Goal: Find specific page/section: Find specific page/section

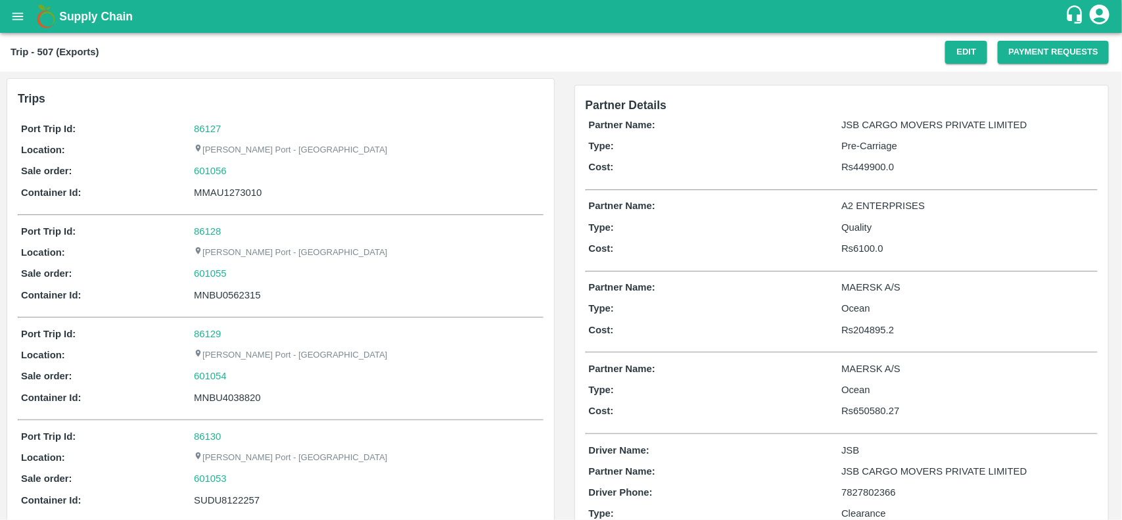
click at [200, 122] on div "86127" at bounding box center [367, 129] width 346 height 14
click at [200, 124] on link "86127" at bounding box center [207, 129] width 27 height 11
click at [263, 166] on div "601056" at bounding box center [367, 171] width 346 height 14
copy link "601056"
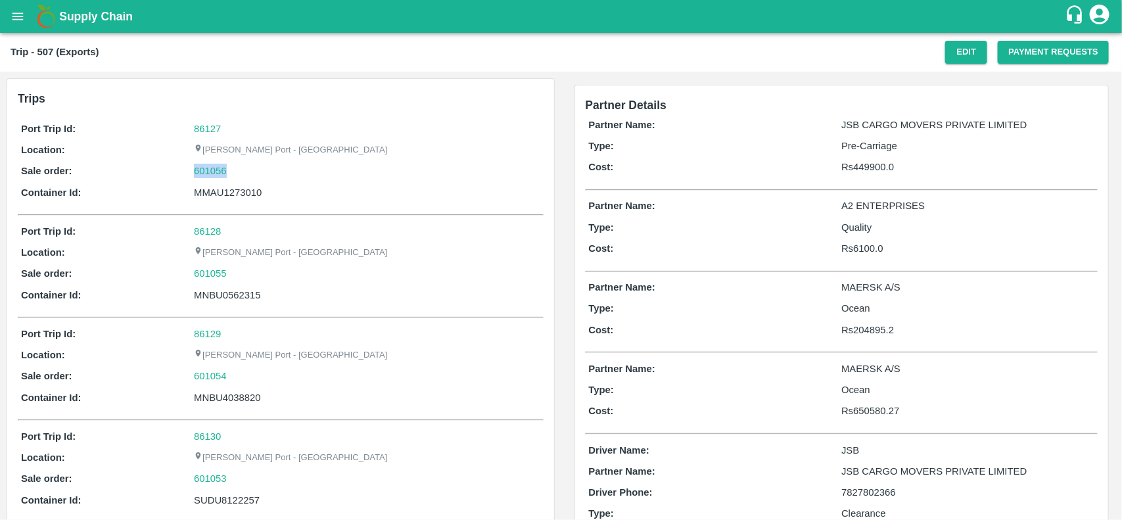
click at [263, 166] on div "601056" at bounding box center [367, 171] width 346 height 14
click at [207, 166] on link "601056" at bounding box center [210, 171] width 33 height 14
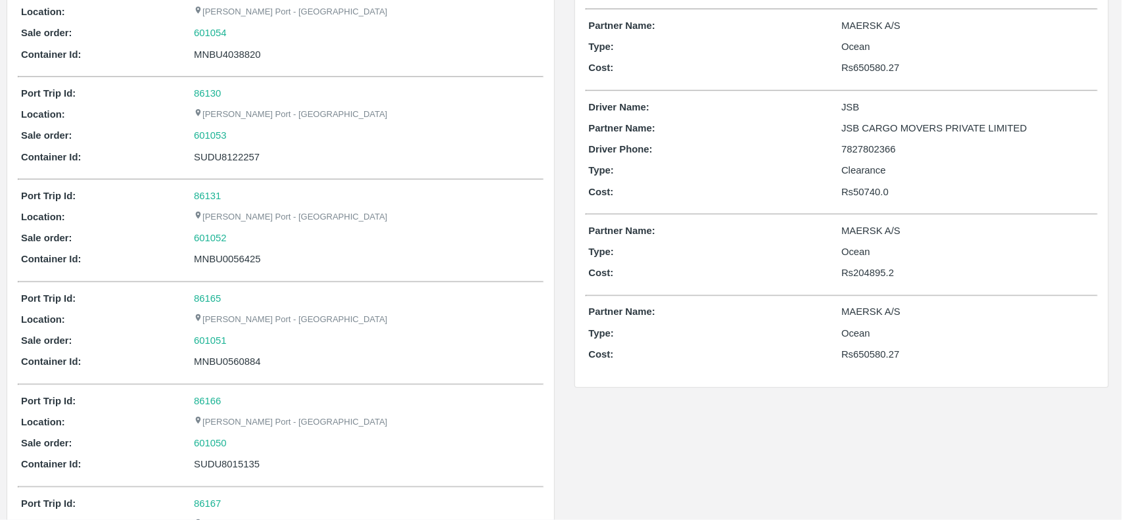
scroll to position [34, 0]
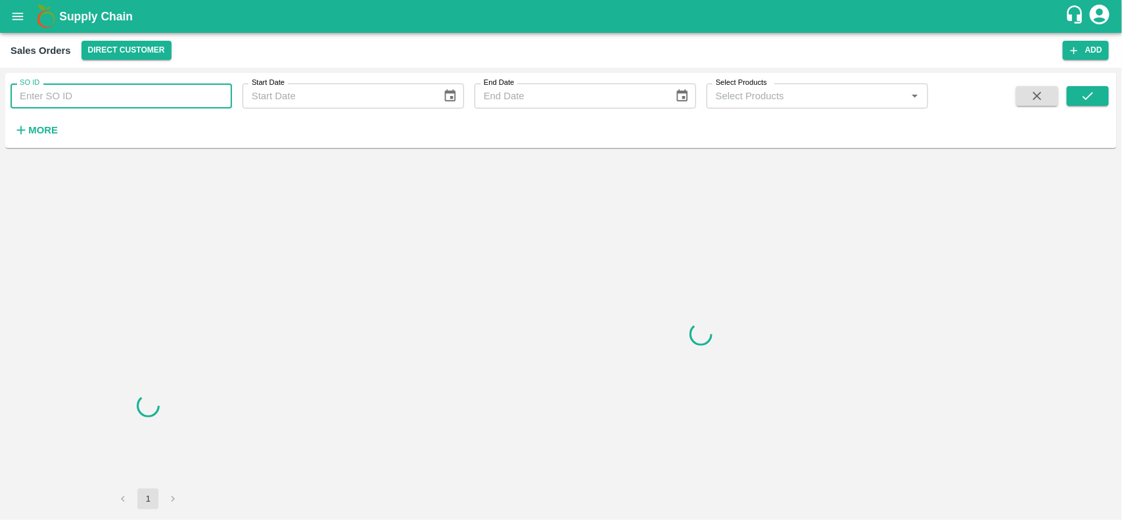
click at [97, 91] on input "SO ID" at bounding box center [121, 95] width 221 height 25
paste input "601056"
click at [97, 91] on input "SO ID" at bounding box center [121, 95] width 221 height 25
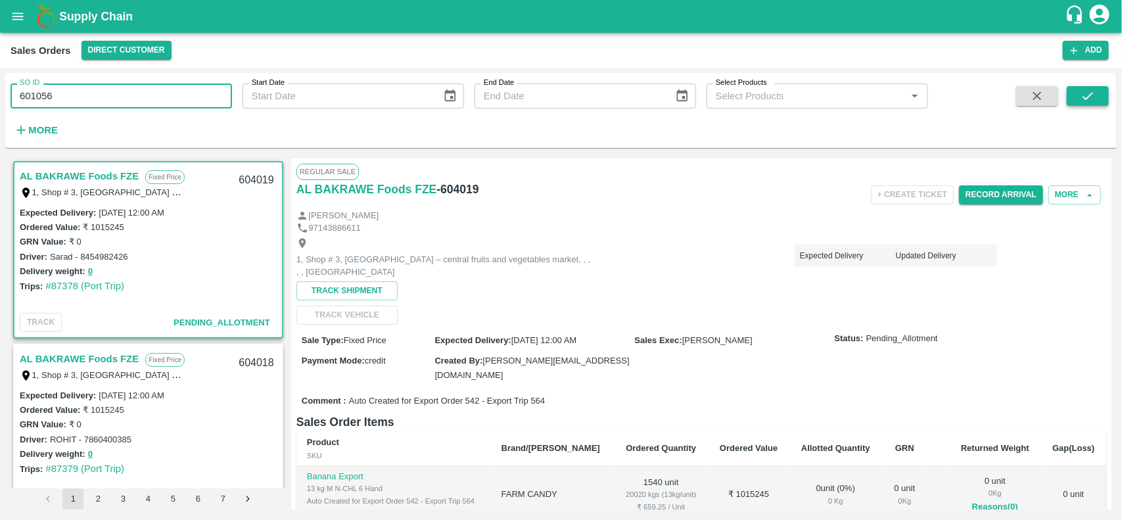
type input "601056"
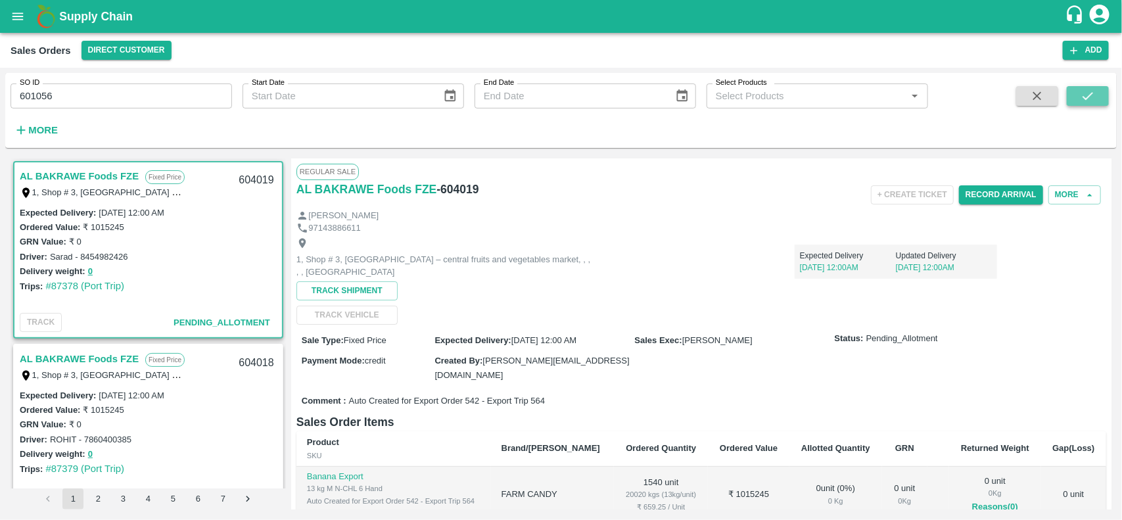
click at [1099, 92] on button "submit" at bounding box center [1087, 96] width 42 height 20
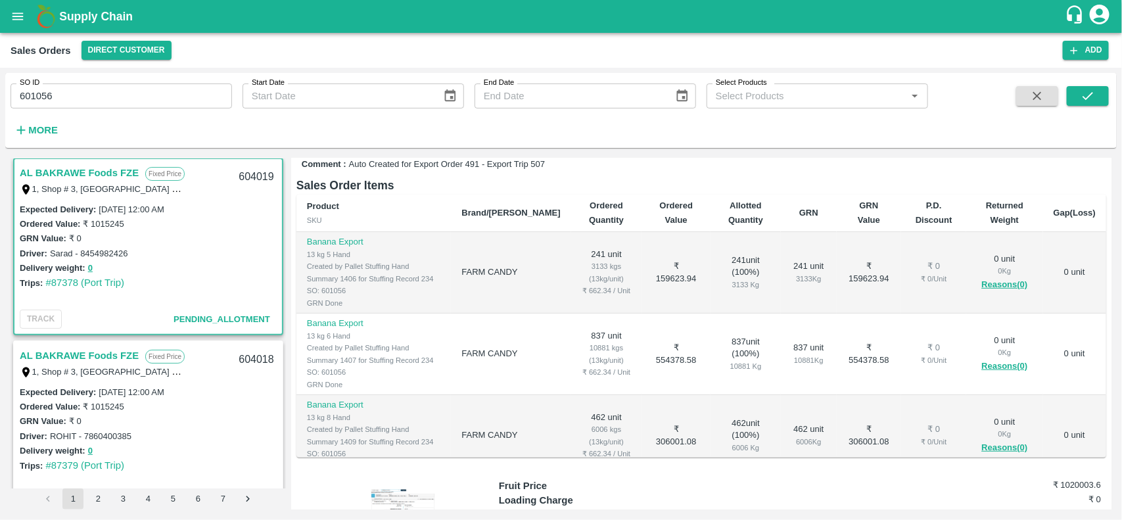
scroll to position [21, 0]
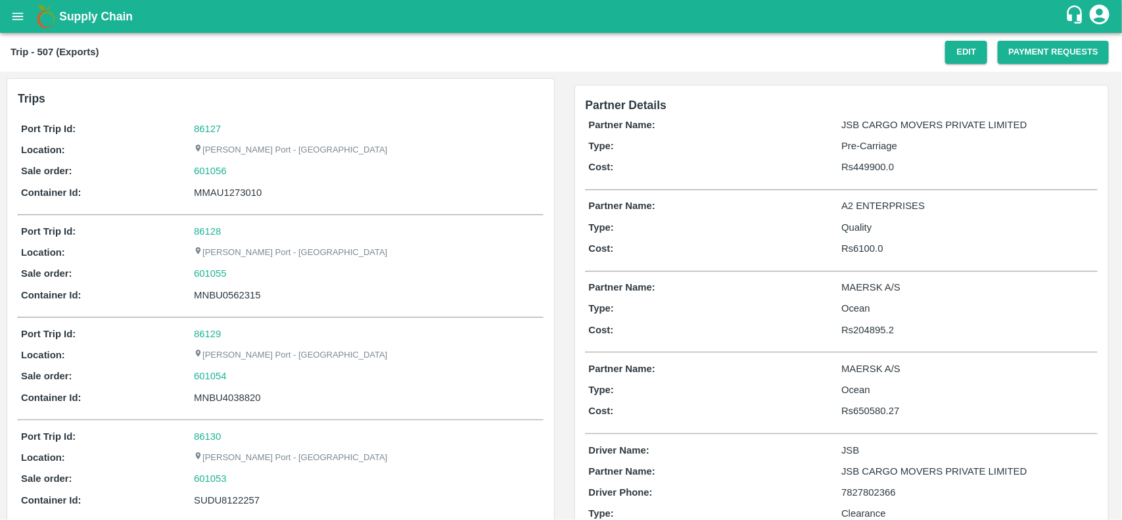
click at [215, 122] on div "86127" at bounding box center [367, 129] width 346 height 14
click at [215, 129] on link "86127" at bounding box center [207, 129] width 27 height 11
drag, startPoint x: 240, startPoint y: 166, endPoint x: 240, endPoint y: 178, distance: 12.5
click at [240, 178] on div "601056" at bounding box center [367, 171] width 346 height 14
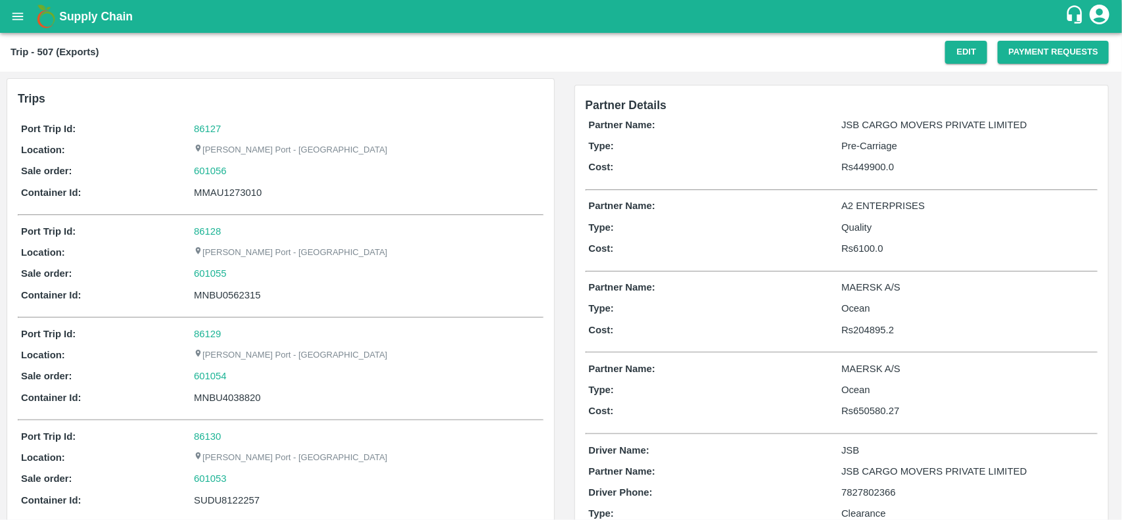
copy link
click at [240, 178] on div "601056" at bounding box center [367, 171] width 346 height 14
copy link "601056"
click at [240, 178] on div "601056" at bounding box center [367, 171] width 346 height 14
click at [208, 162] on div "Port Trip Id: 86127 Location: Jawaharlal Nehru Port - Nhava Sheva Sale order: 6…" at bounding box center [281, 163] width 526 height 91
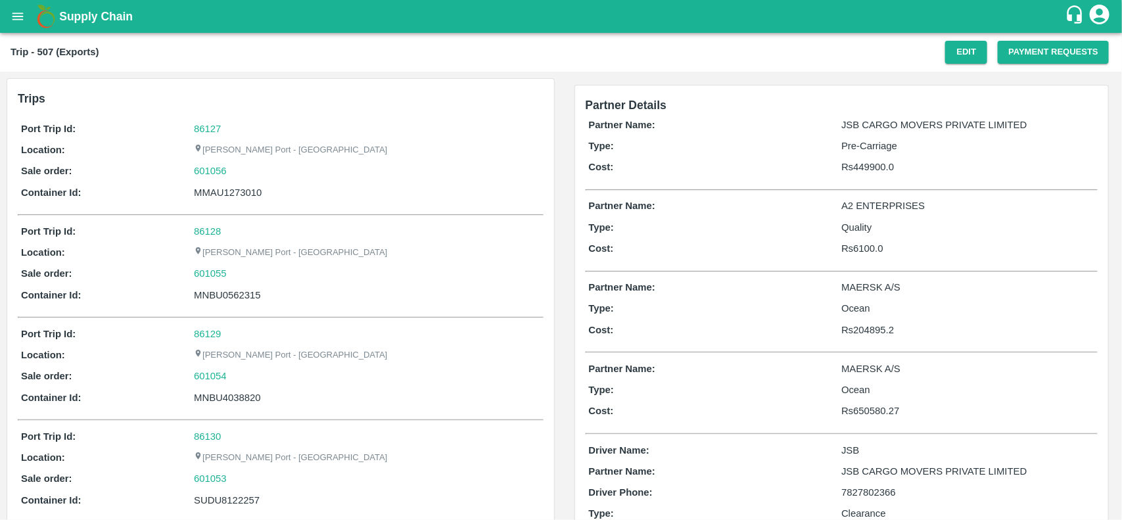
click at [208, 162] on div "Port Trip Id: 86127 Location: Jawaharlal Nehru Port - Nhava Sheva Sale order: 6…" at bounding box center [281, 163] width 526 height 91
click at [209, 171] on link "601056" at bounding box center [210, 171] width 33 height 14
click at [225, 284] on div "Port Trip Id: 86128 Location: Jawaharlal Nehru Port - Nhava Sheva Sale order: 6…" at bounding box center [281, 266] width 526 height 91
copy div "MNBU0562315"
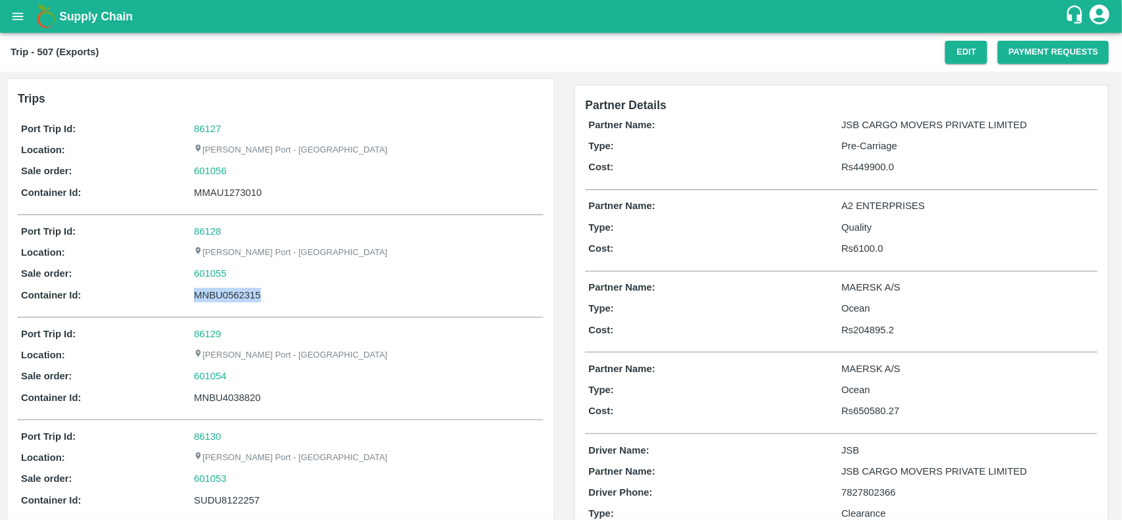
copy div "MNBU0562315"
click at [225, 284] on div "Port Trip Id: 86128 Location: Jawaharlal Nehru Port - Nhava Sheva Sale order: 6…" at bounding box center [281, 266] width 526 height 91
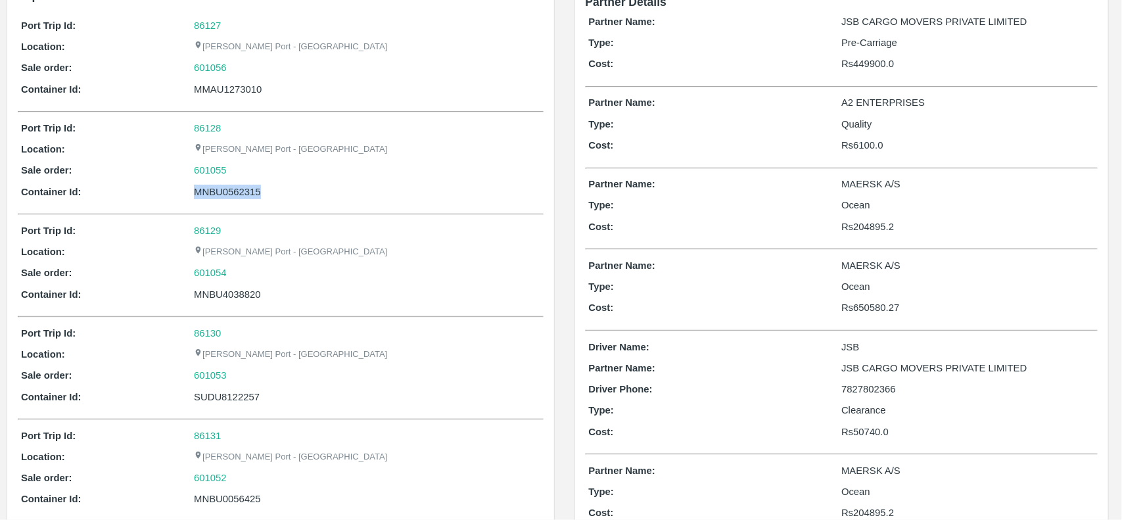
scroll to position [104, 0]
click at [245, 296] on div "MNBU4038820" at bounding box center [367, 293] width 346 height 14
copy div "MNBU4038820"
click at [245, 296] on div "MNBU4038820" at bounding box center [367, 293] width 346 height 14
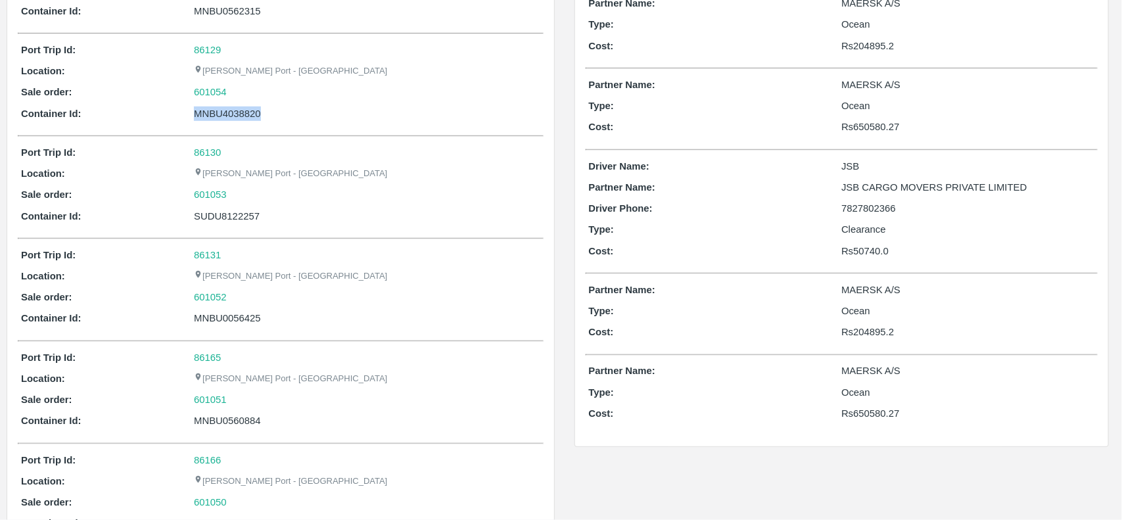
scroll to position [284, 0]
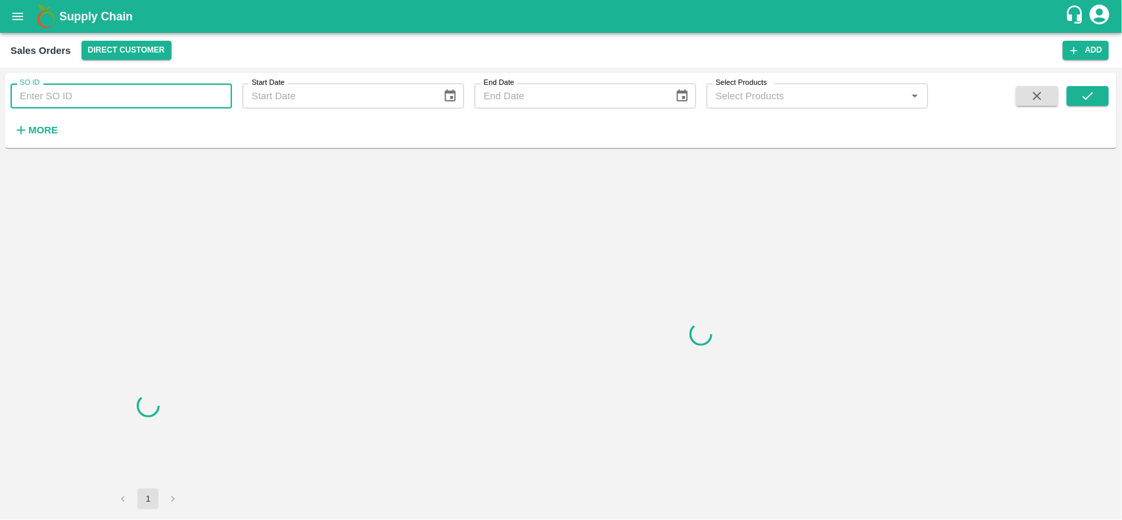
click at [105, 87] on input "SO ID" at bounding box center [121, 95] width 221 height 25
paste input "601056"
click at [105, 87] on input "SO ID" at bounding box center [121, 95] width 221 height 25
type input "601056"
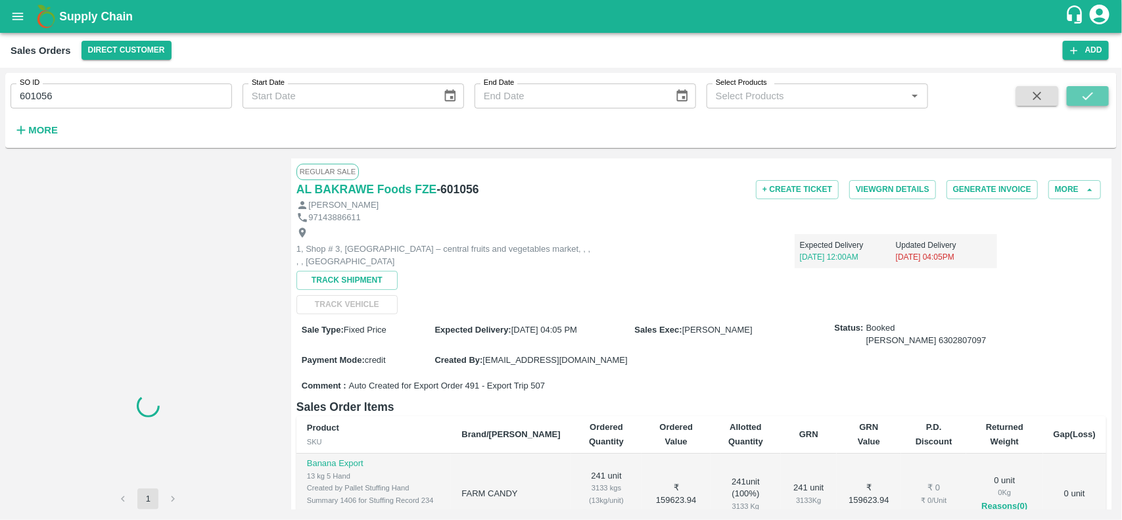
click at [1082, 97] on icon "submit" at bounding box center [1087, 96] width 14 height 14
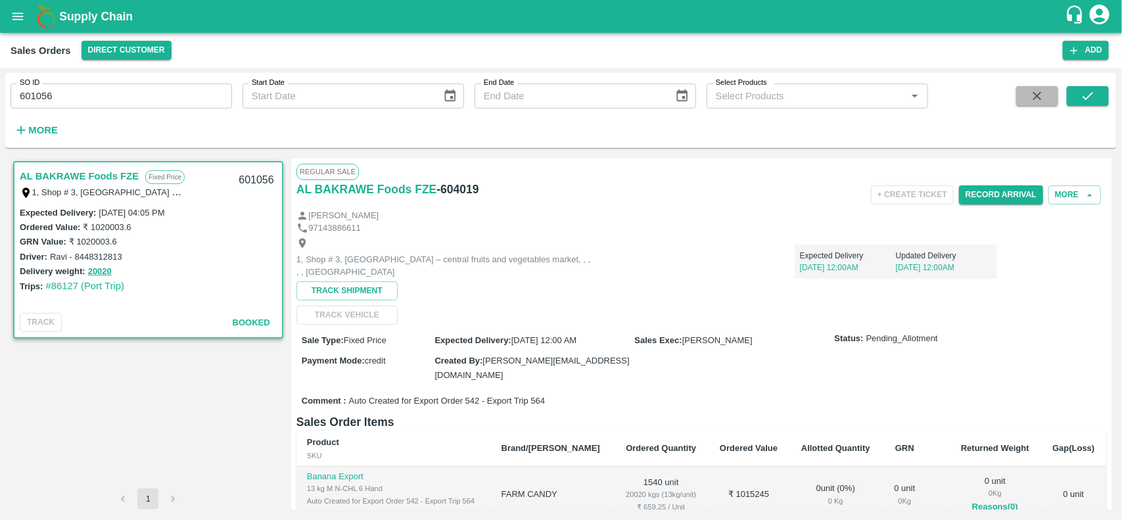
click at [1043, 95] on icon "button" at bounding box center [1037, 96] width 14 height 14
click at [104, 92] on input "SO ID" at bounding box center [121, 95] width 221 height 25
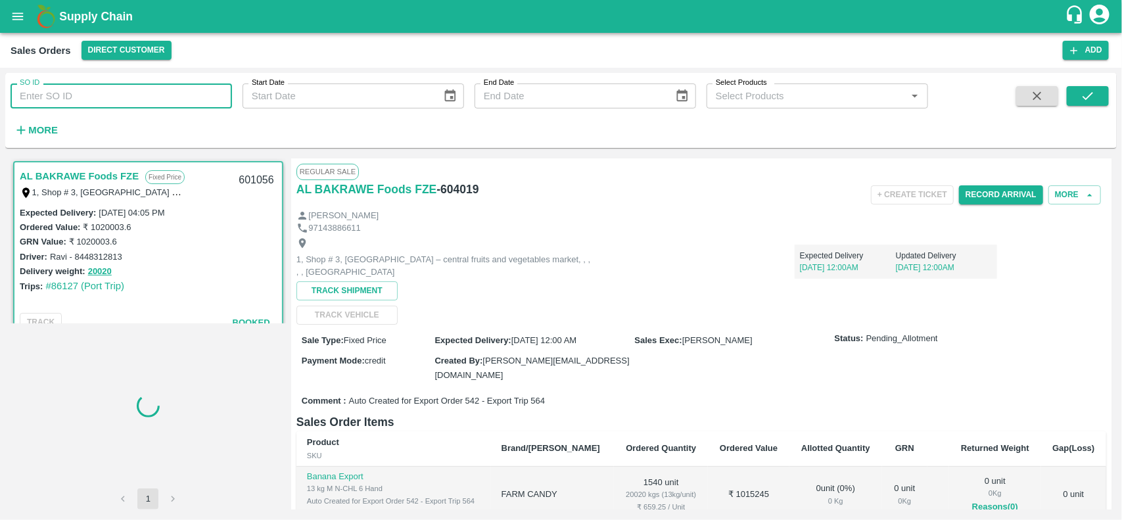
click at [104, 92] on input "SO ID" at bounding box center [121, 95] width 221 height 25
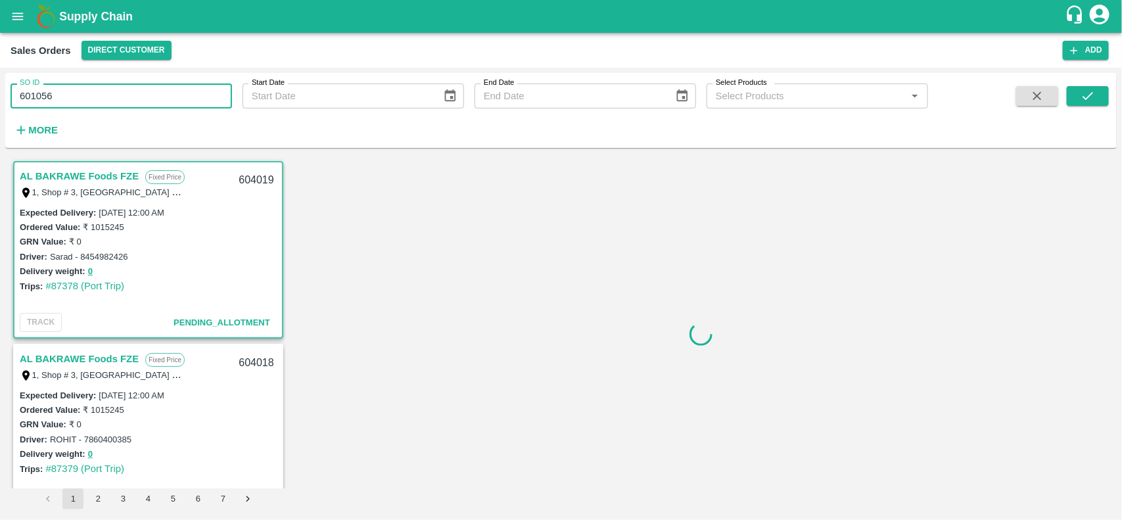
scroll to position [3, 0]
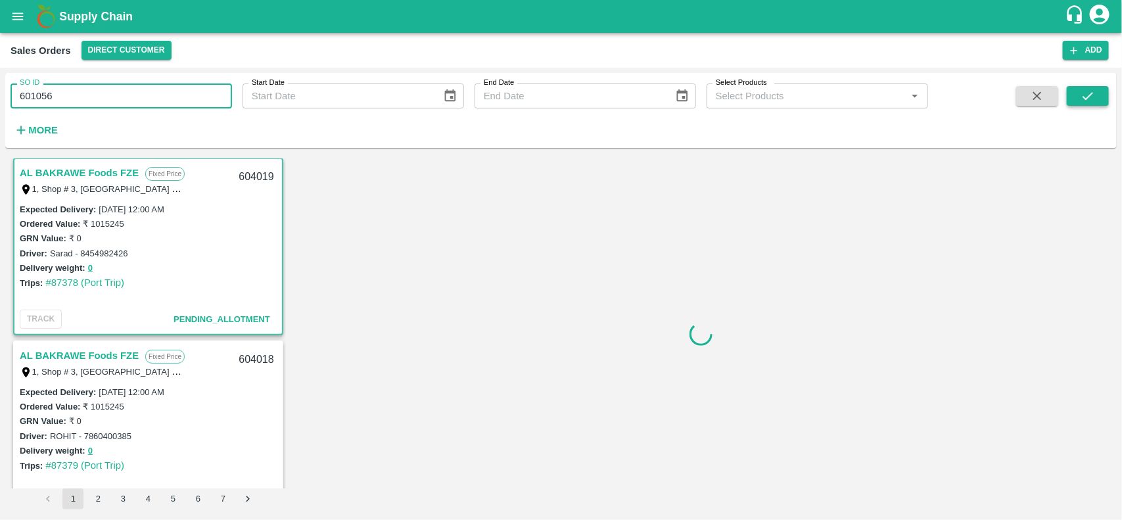
type input "601056"
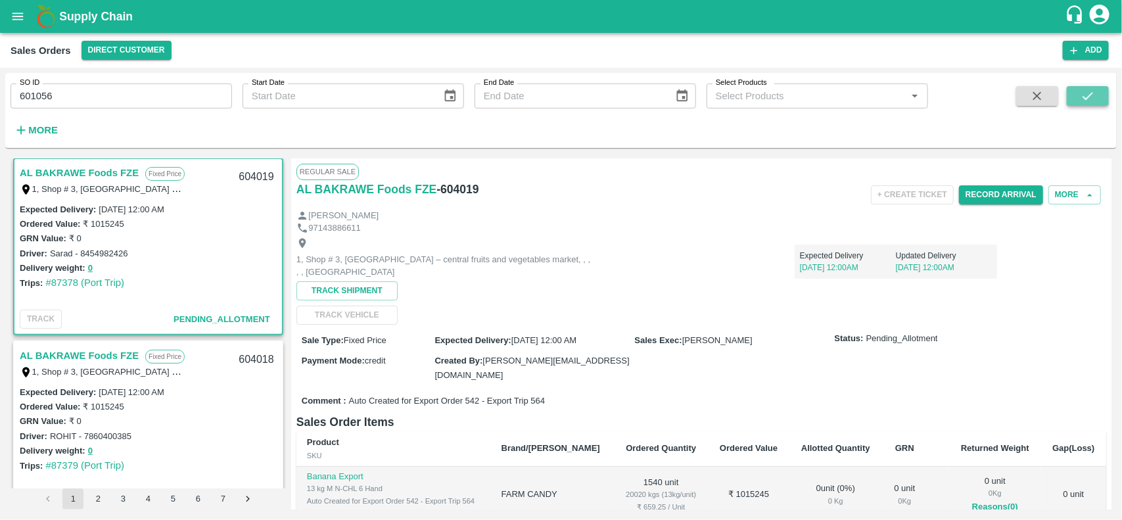
click at [1091, 91] on icon "submit" at bounding box center [1087, 96] width 14 height 14
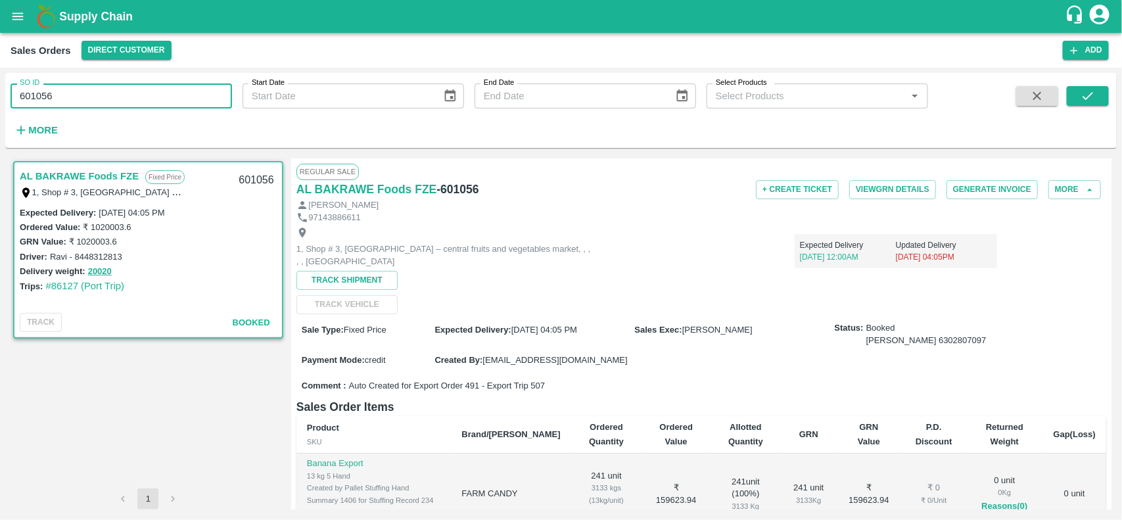
click at [151, 94] on input "601056" at bounding box center [121, 95] width 221 height 25
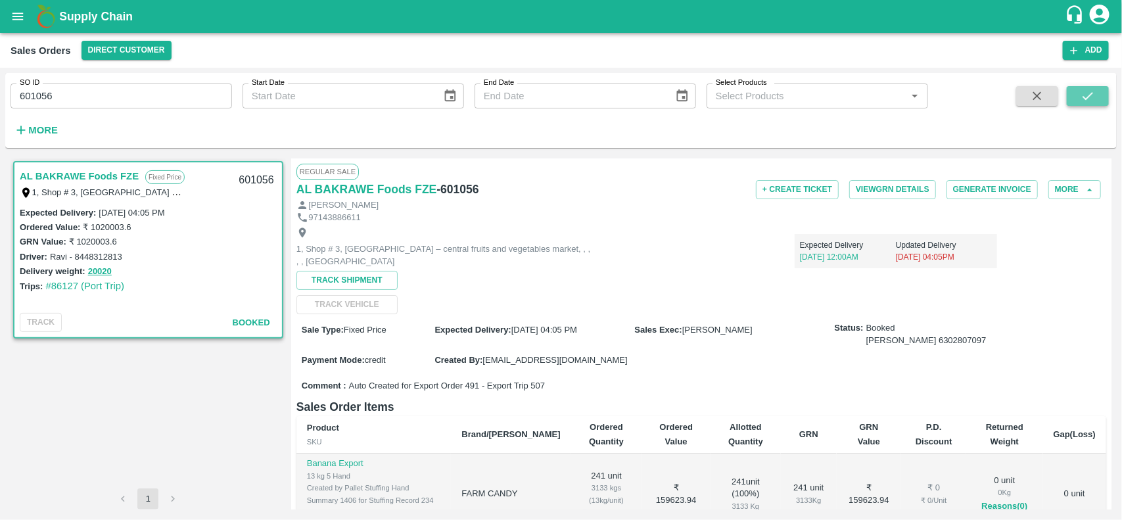
click at [1071, 93] on button "submit" at bounding box center [1087, 96] width 42 height 20
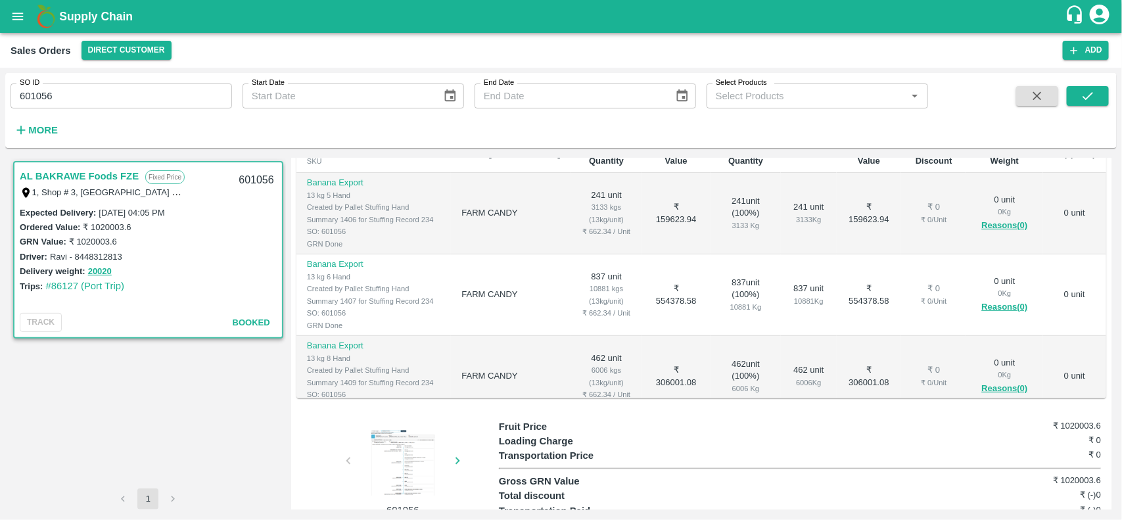
scroll to position [21, 0]
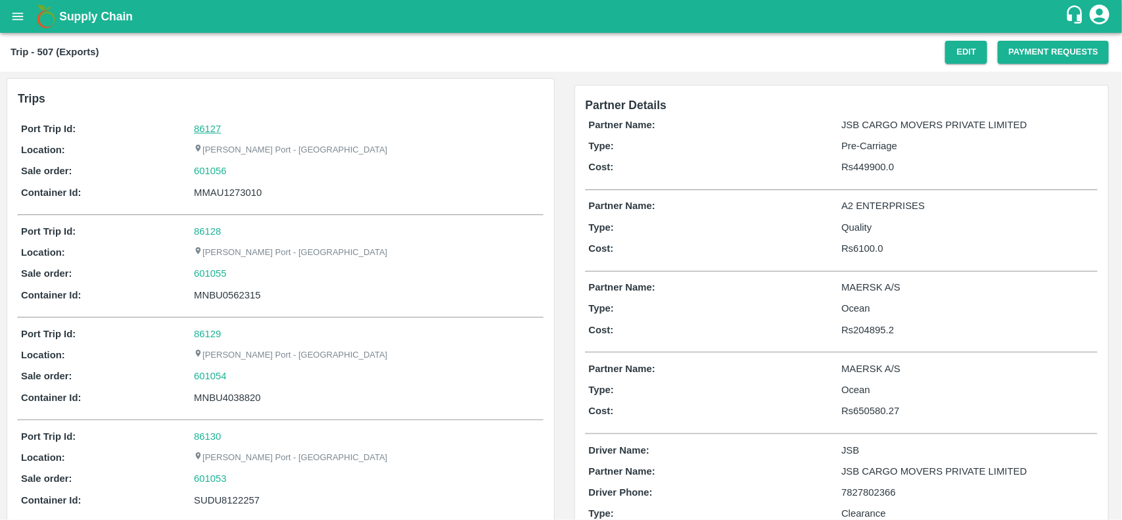
click at [207, 128] on link "86127" at bounding box center [207, 129] width 27 height 11
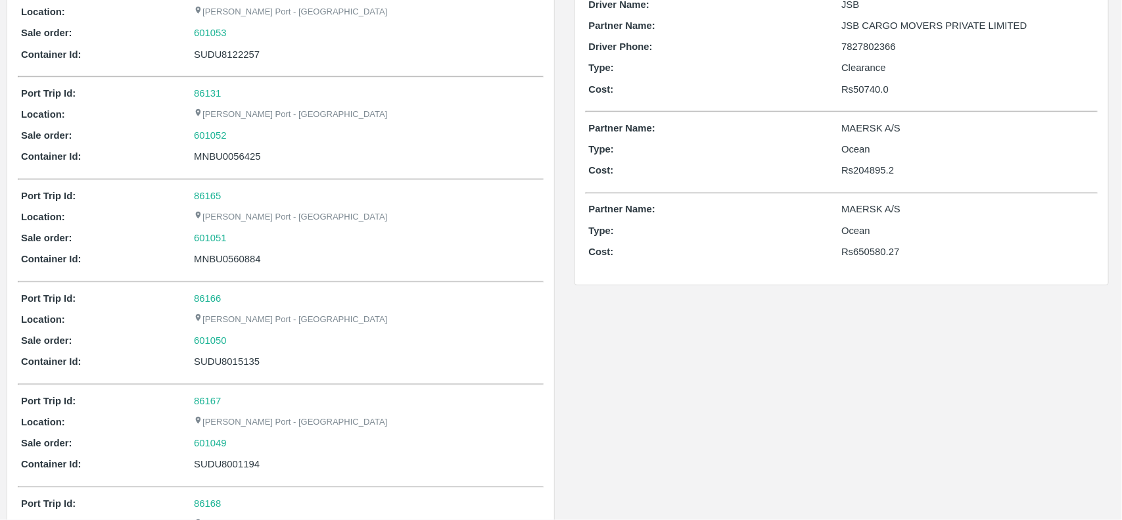
click at [243, 137] on div "601052" at bounding box center [367, 135] width 346 height 14
copy link "601052"
click at [243, 137] on div "601052" at bounding box center [367, 135] width 346 height 14
click at [208, 132] on link "601052" at bounding box center [210, 135] width 33 height 14
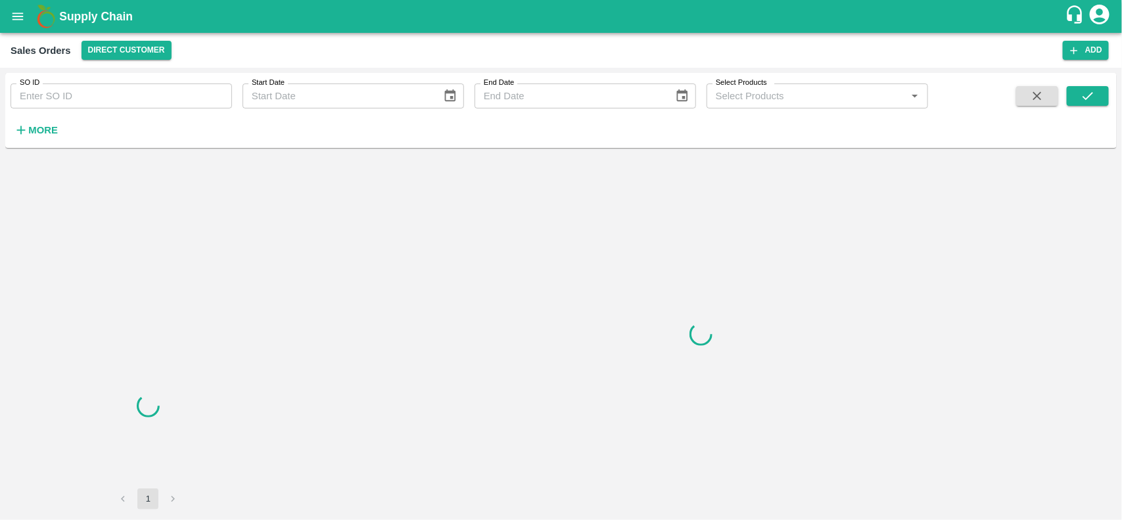
click at [100, 89] on input "SO ID" at bounding box center [121, 95] width 221 height 25
paste input "601052"
click at [100, 89] on input "SO ID" at bounding box center [121, 95] width 221 height 25
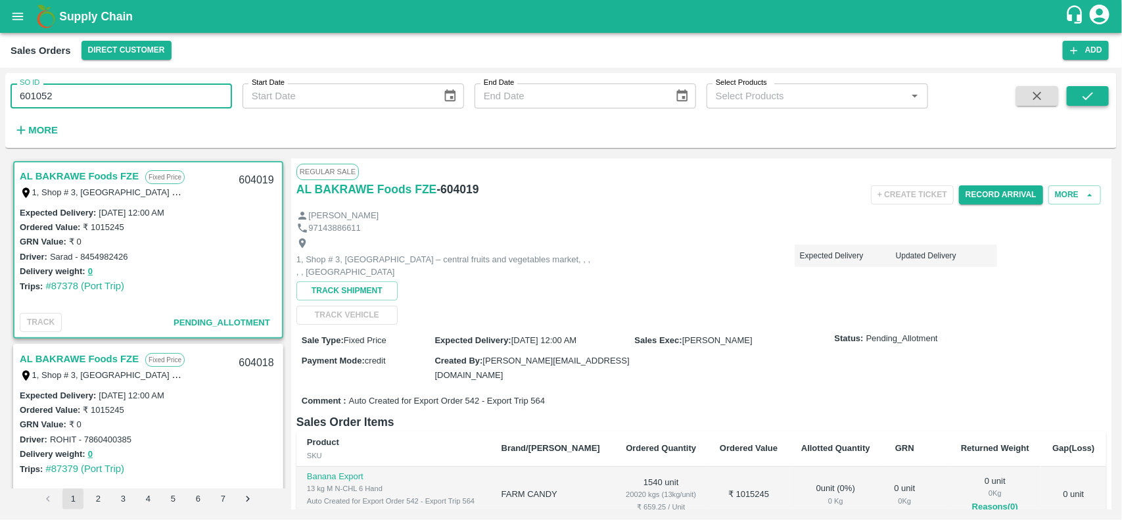
type input "601052"
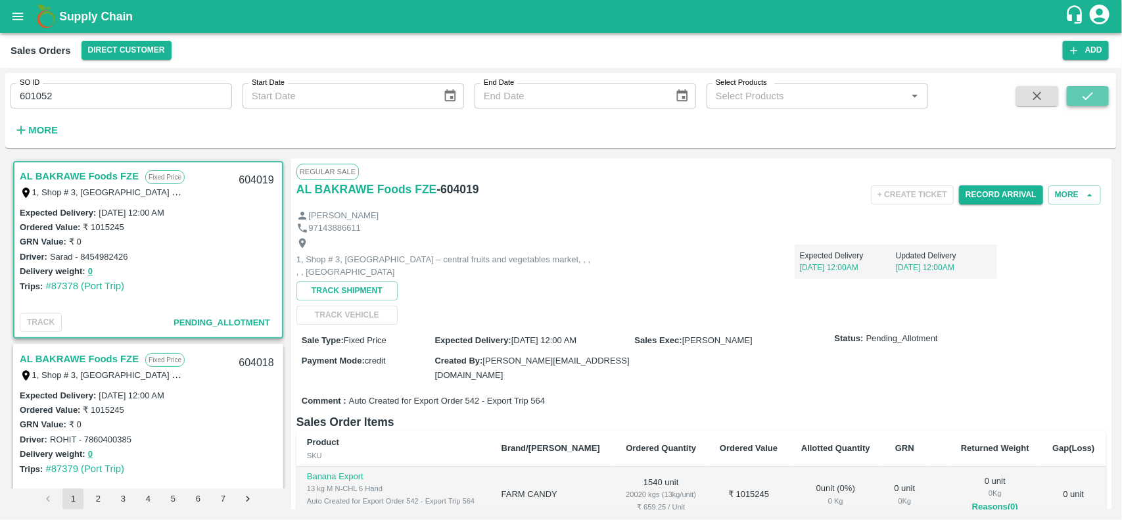
click at [1088, 92] on icon "submit" at bounding box center [1087, 96] width 14 height 14
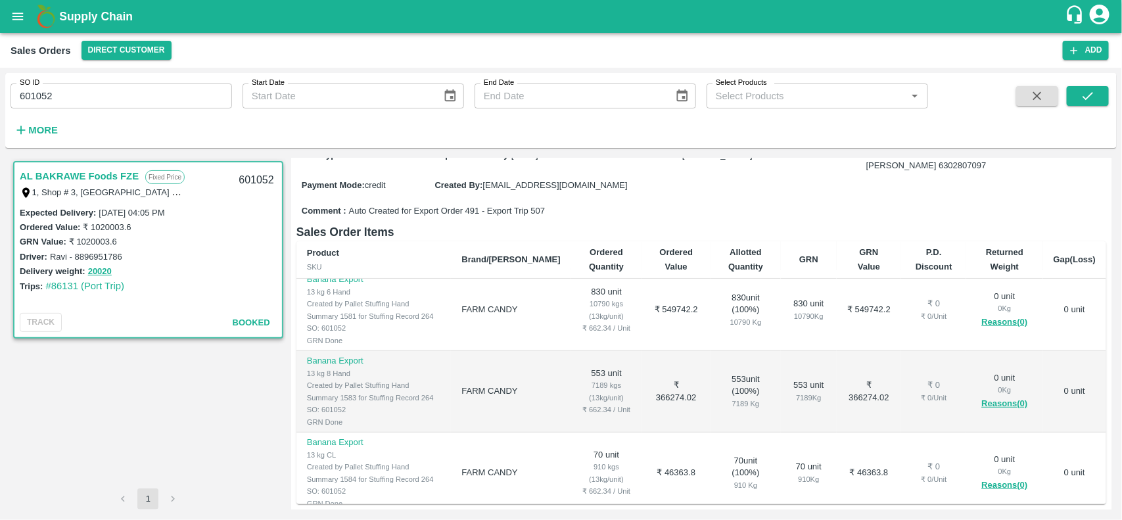
scroll to position [323, 0]
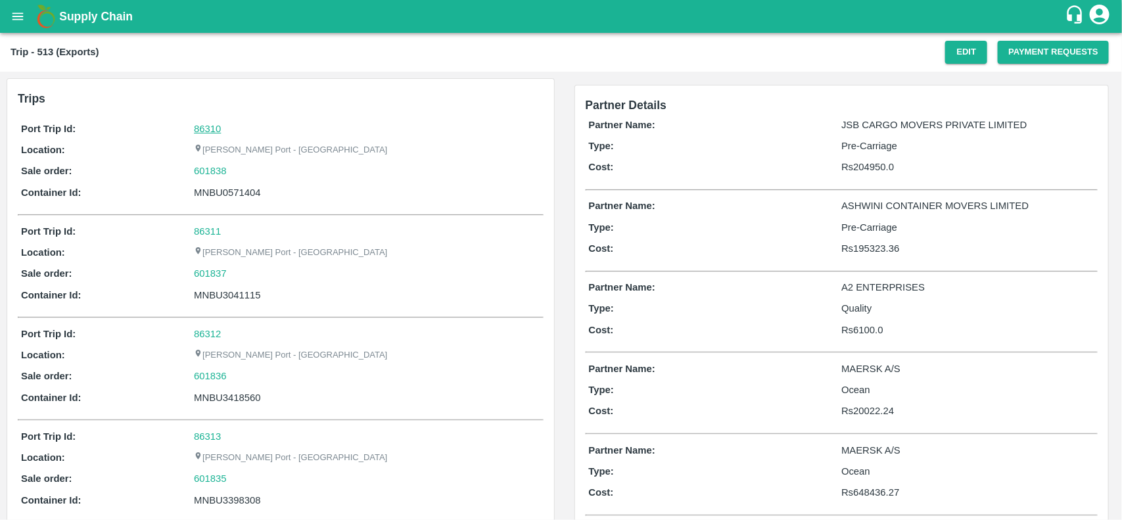
click at [208, 124] on link "86310" at bounding box center [207, 129] width 27 height 11
click at [237, 165] on div "601838" at bounding box center [367, 171] width 346 height 14
copy link "601838"
click at [237, 165] on div "601838" at bounding box center [367, 171] width 346 height 14
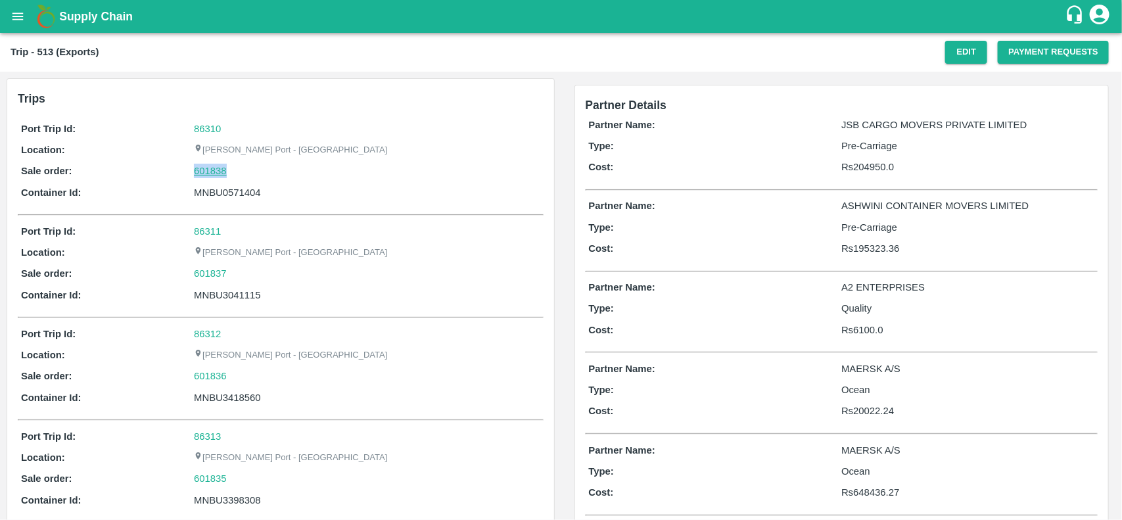
click at [209, 168] on link "601838" at bounding box center [210, 171] width 33 height 14
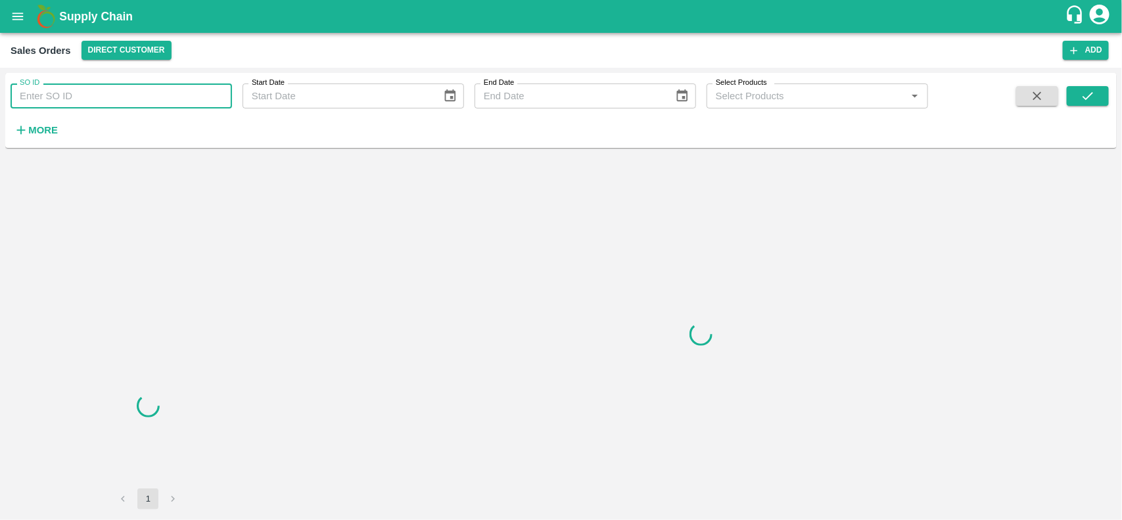
click at [79, 86] on input "SO ID" at bounding box center [121, 95] width 221 height 25
paste input "601838"
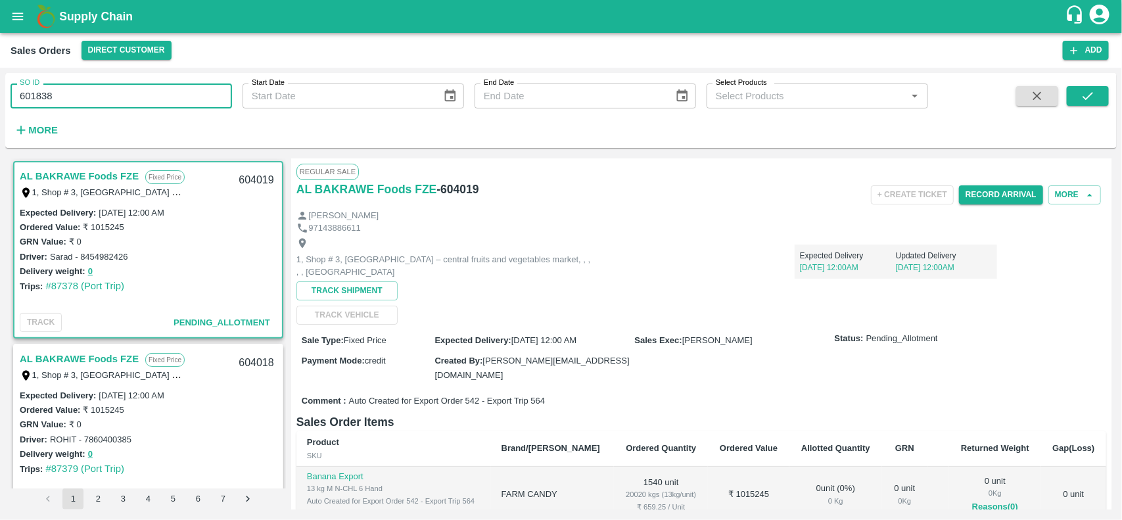
type input "601838"
click at [145, 155] on div "AL BAKRAWE Foods FZE Fixed Price 1, Shop # 3, [GEOGRAPHIC_DATA] – central fruit…" at bounding box center [560, 333] width 1111 height 361
click at [91, 95] on input "601838" at bounding box center [121, 95] width 221 height 25
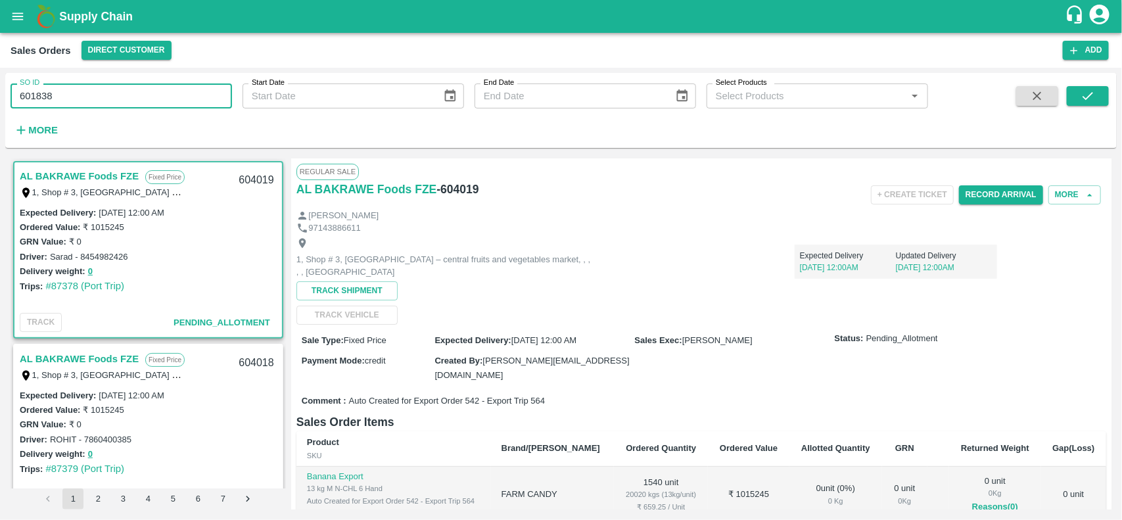
click at [91, 95] on input "601838" at bounding box center [121, 95] width 221 height 25
paste input "text"
type input "601838"
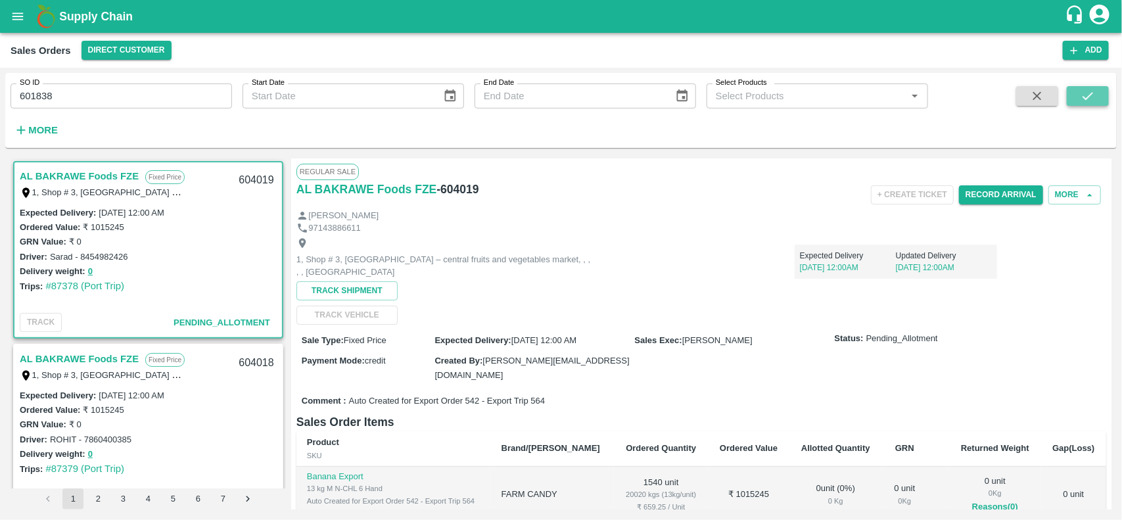
click at [1080, 92] on icon "submit" at bounding box center [1087, 96] width 14 height 14
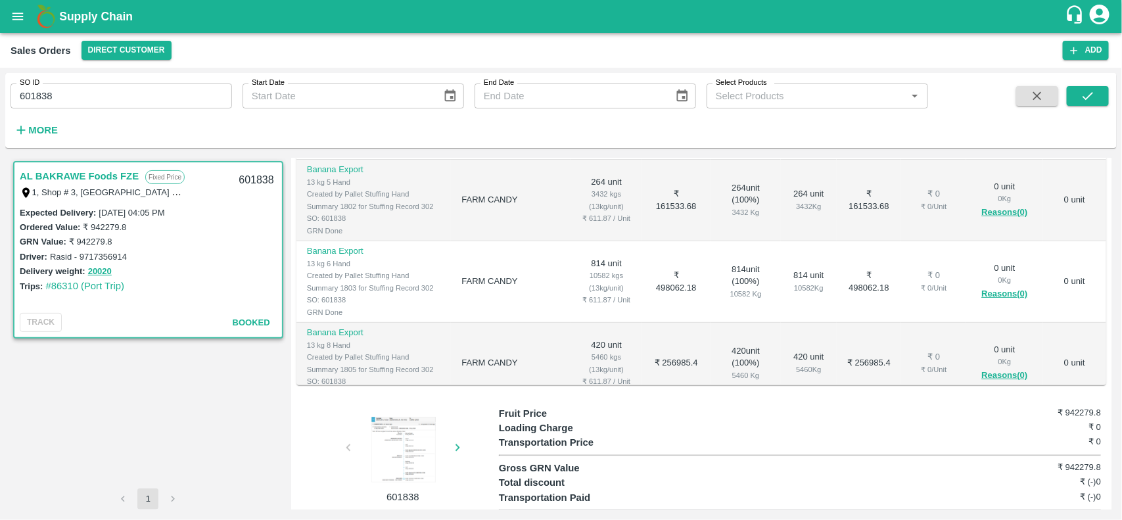
scroll to position [294, 0]
